Goal: Task Accomplishment & Management: Manage account settings

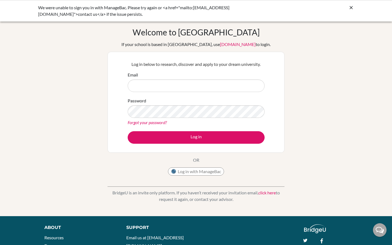
click at [204, 173] on button "Log in with ManageBac" at bounding box center [196, 171] width 56 height 8
click at [163, 84] on input "Email" at bounding box center [196, 85] width 137 height 13
type input "[EMAIL_ADDRESS][DOMAIN_NAME]"
click at [146, 87] on input "Email" at bounding box center [196, 85] width 137 height 13
type input "[EMAIL_ADDRESS][DOMAIN_NAME]"
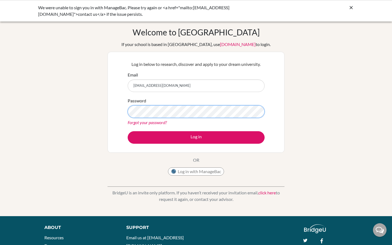
click at [128, 131] on button "Log in" at bounding box center [196, 137] width 137 height 13
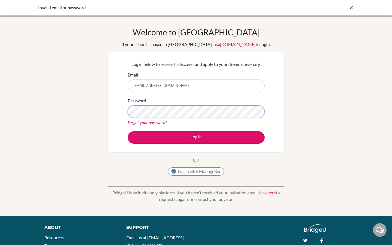
click at [128, 131] on button "Log in" at bounding box center [196, 137] width 137 height 13
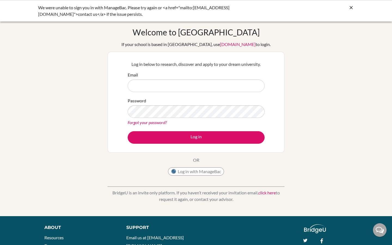
click at [350, 7] on icon at bounding box center [350, 7] width 5 height 5
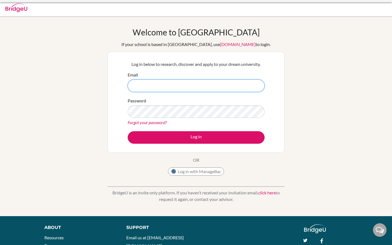
click at [232, 85] on input "Email" at bounding box center [196, 85] width 137 height 13
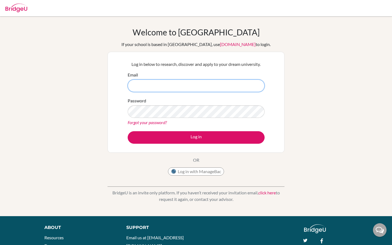
type input "[EMAIL_ADDRESS][DOMAIN_NAME]"
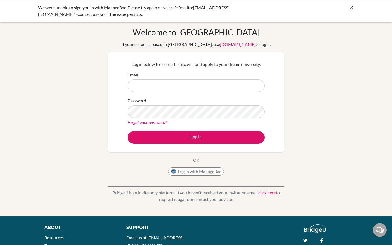
click at [150, 88] on input "Email" at bounding box center [196, 85] width 137 height 13
type input "[EMAIL_ADDRESS][DOMAIN_NAME]"
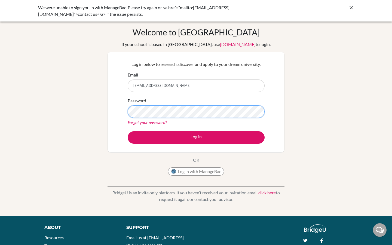
click at [128, 131] on button "Log in" at bounding box center [196, 137] width 137 height 13
